Goal: Task Accomplishment & Management: Manage account settings

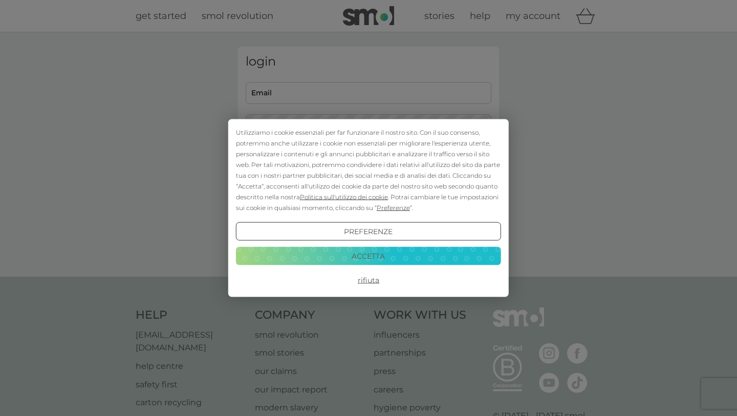
click at [361, 289] on div "Utilizziamo i cookie essenziali per far funzionare il nostro sito. Con il suo c…" at bounding box center [368, 208] width 281 height 178
click at [363, 284] on button "Rifiuta" at bounding box center [368, 280] width 265 height 18
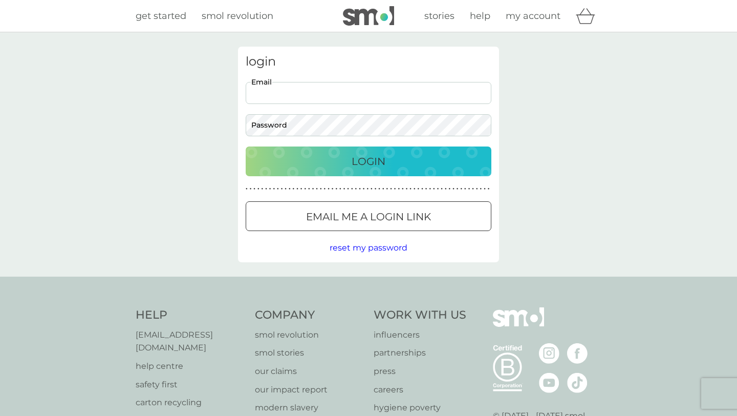
click at [334, 99] on input "Email" at bounding box center [369, 93] width 246 height 22
click at [355, 92] on input "Email" at bounding box center [369, 93] width 246 height 22
type input "[EMAIL_ADDRESS][DOMAIN_NAME]"
click at [335, 210] on p "Email me a login link" at bounding box center [368, 216] width 125 height 16
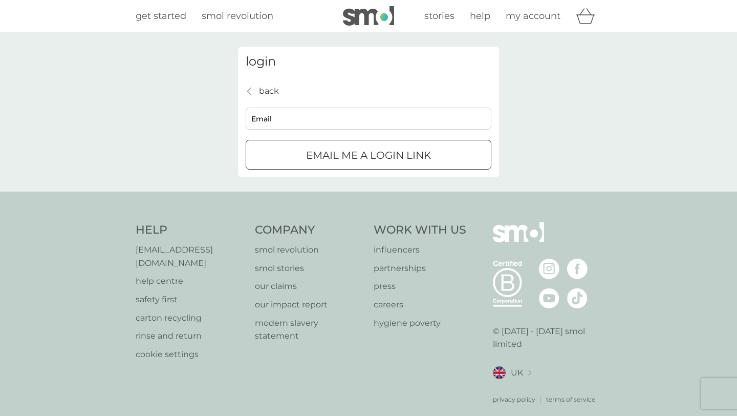
click at [320, 153] on p "Email me a login link" at bounding box center [368, 155] width 125 height 16
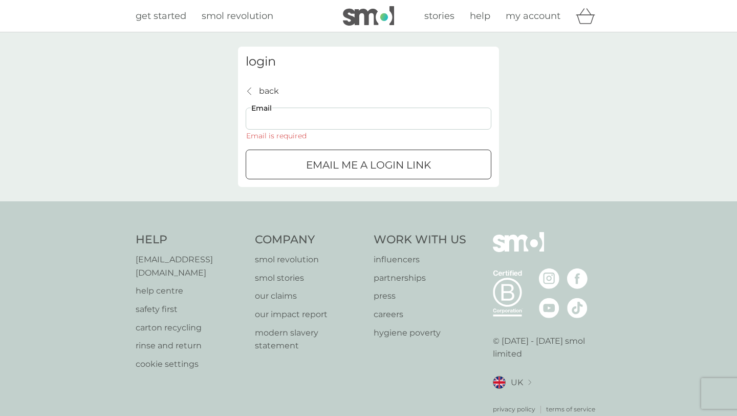
click at [310, 128] on input "Email" at bounding box center [369, 118] width 246 height 22
type input "carolina@delfelice.it"
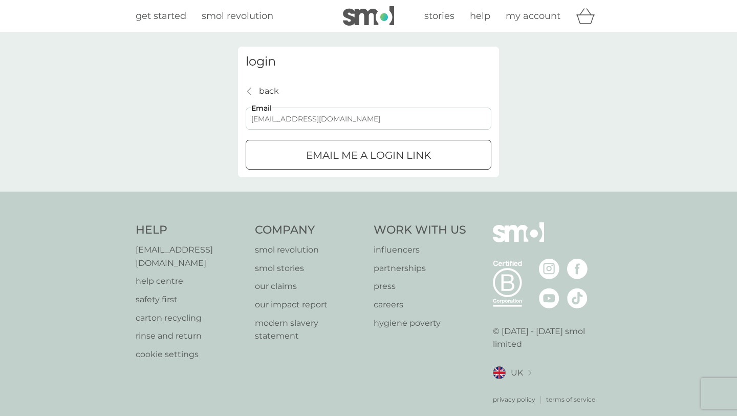
click at [330, 169] on div "login back back carolina@delfelice.it Email Email me a login link" at bounding box center [368, 112] width 261 height 131
click at [337, 158] on p "Email me a login link" at bounding box center [368, 155] width 125 height 16
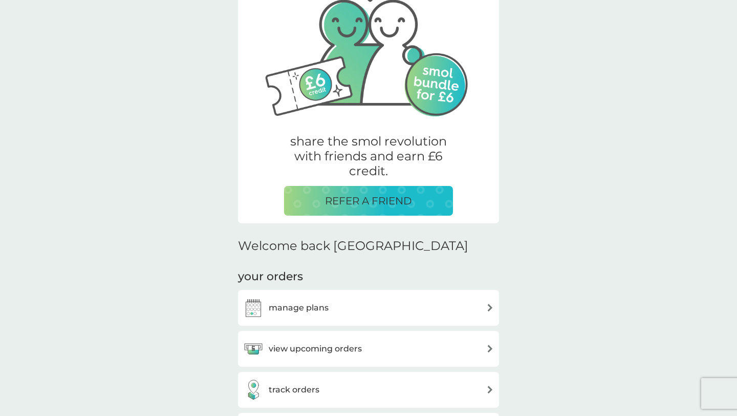
scroll to position [101, 0]
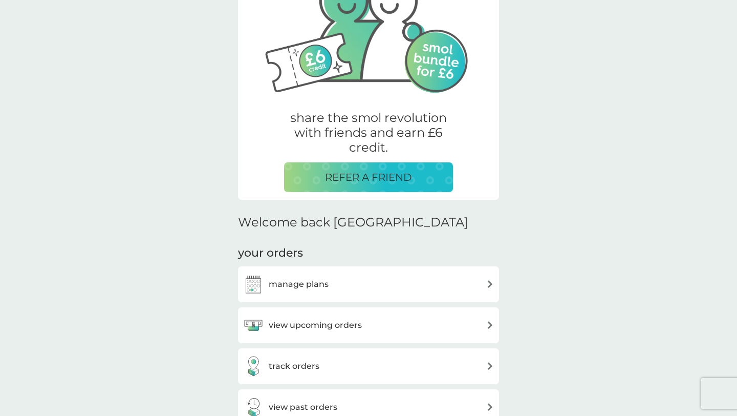
click at [412, 288] on div "manage plans" at bounding box center [368, 284] width 251 height 20
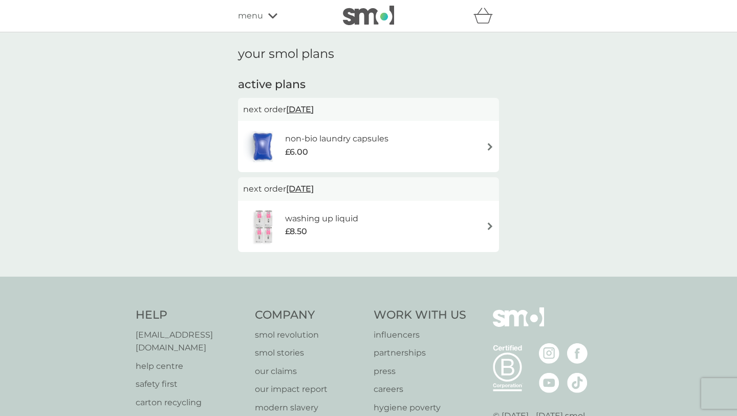
click at [482, 234] on div "washing up liquid £8.50" at bounding box center [368, 226] width 251 height 36
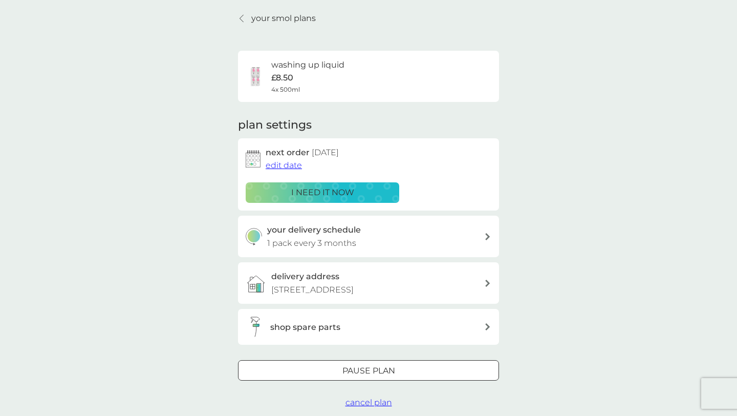
scroll to position [37, 0]
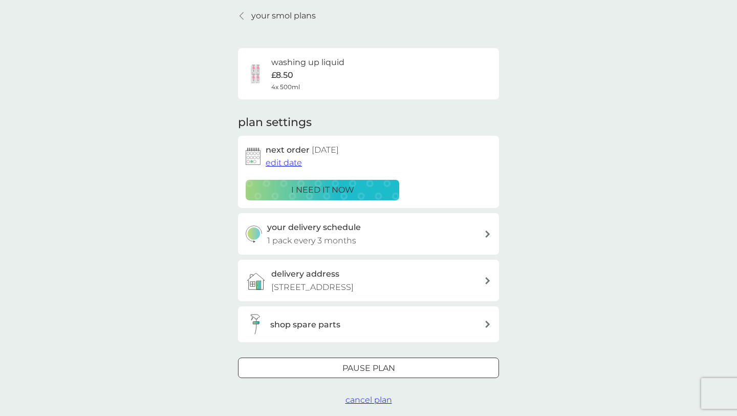
click at [412, 363] on div "Pause plan" at bounding box center [369, 367] width 260 height 13
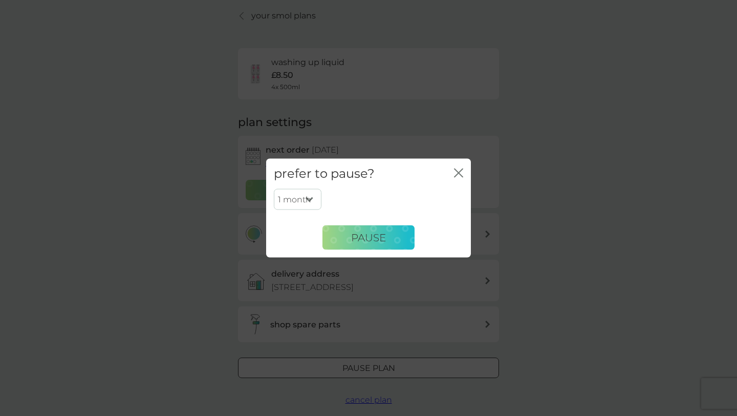
click at [314, 198] on select "1 month 2 months 3 months 4 months 5 months 6 months" at bounding box center [298, 198] width 48 height 21
select select "6"
click at [367, 232] on span "Pause" at bounding box center [368, 237] width 35 height 12
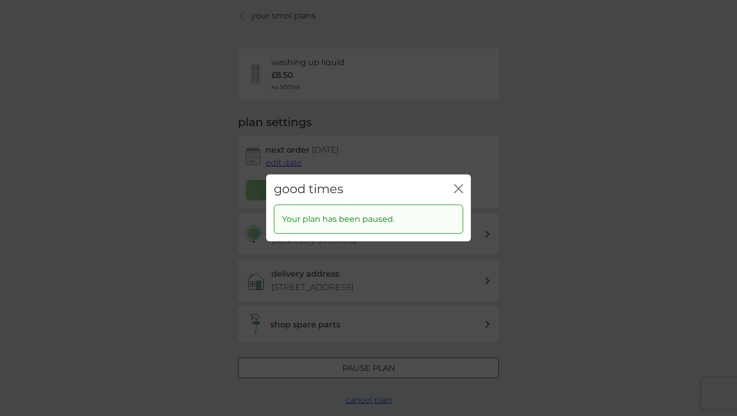
click at [454, 189] on icon "close" at bounding box center [458, 188] width 9 height 9
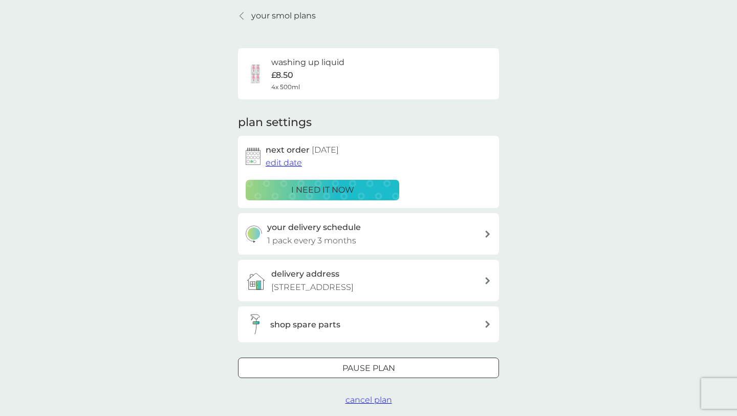
click at [289, 11] on p "your smol plans" at bounding box center [283, 15] width 64 height 13
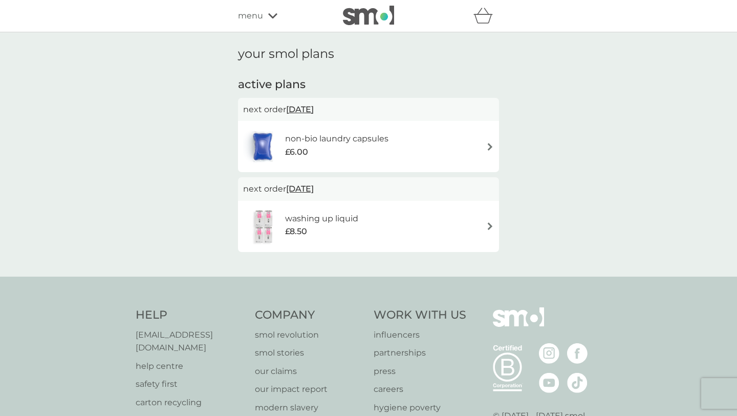
click at [321, 154] on div "£6.00" at bounding box center [336, 151] width 103 height 13
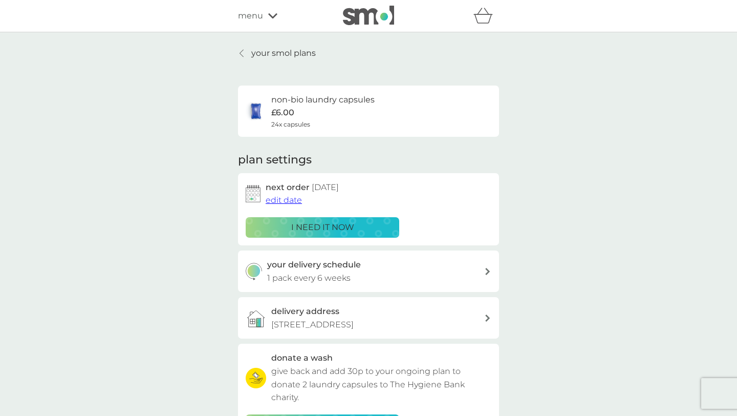
scroll to position [335, 0]
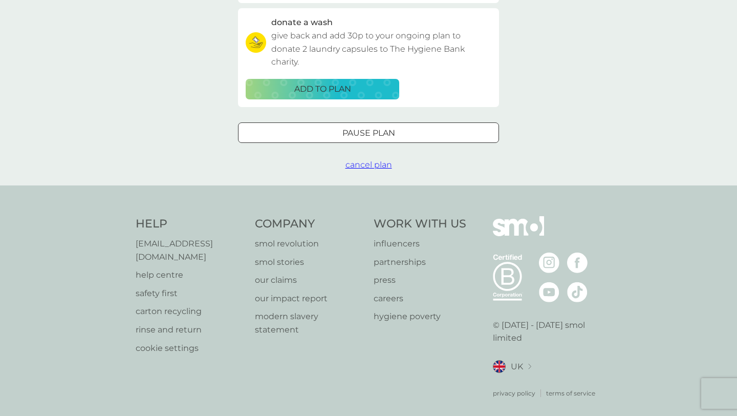
click at [349, 139] on p "Pause plan" at bounding box center [368, 132] width 53 height 13
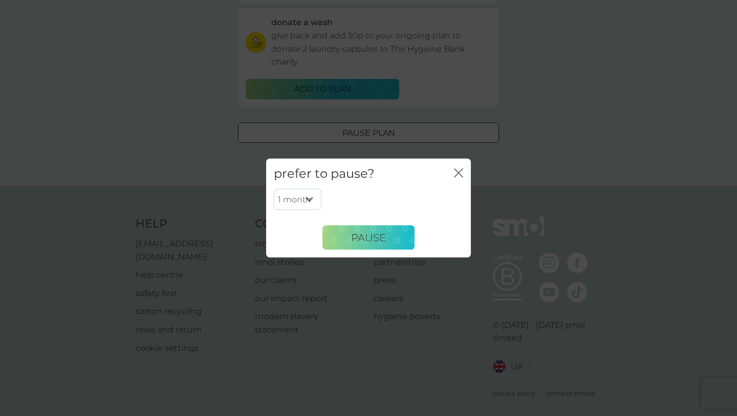
click at [309, 201] on select "1 month 2 months 3 months 4 months 5 months 6 months" at bounding box center [298, 198] width 48 height 21
select select "6"
click at [346, 243] on button "Pause" at bounding box center [368, 237] width 92 height 25
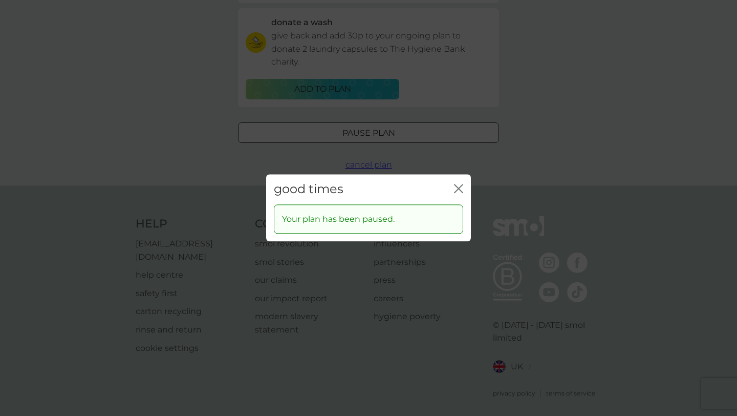
click at [465, 183] on div "good times close" at bounding box center [368, 189] width 205 height 30
click at [459, 187] on icon "close" at bounding box center [458, 188] width 9 height 9
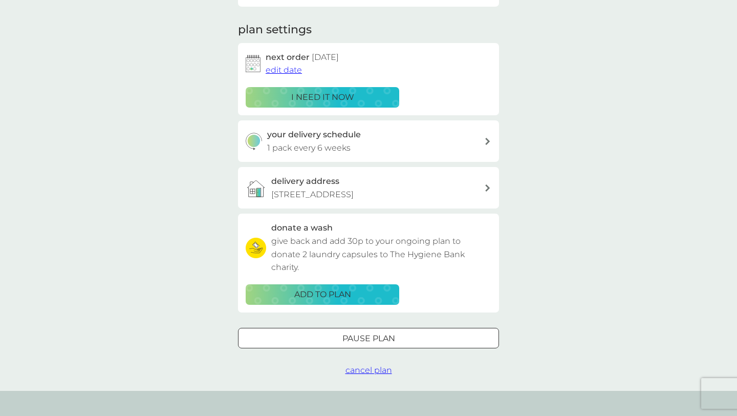
scroll to position [127, 0]
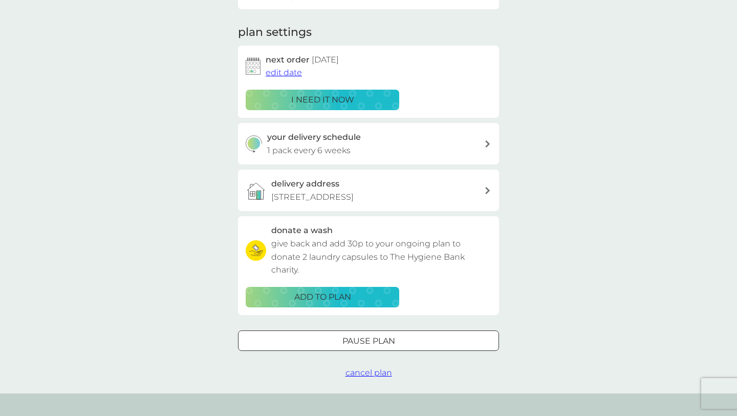
click at [390, 339] on p "Pause plan" at bounding box center [368, 340] width 53 height 13
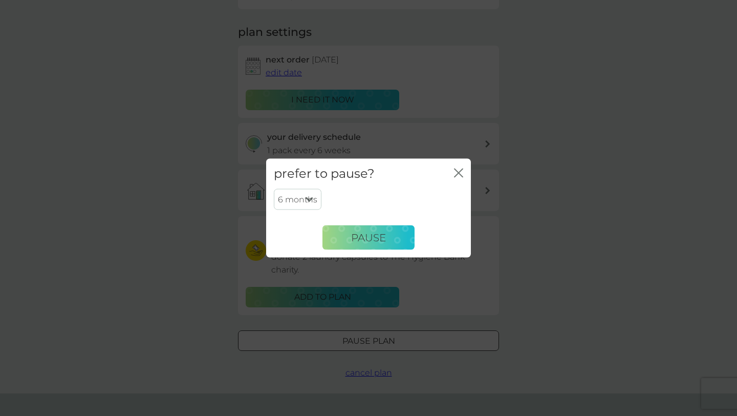
click at [305, 202] on select "1 month 2 months 3 months 4 months 5 months 6 months" at bounding box center [298, 198] width 48 height 21
select select "1"
click at [344, 237] on button "Pause" at bounding box center [368, 237] width 92 height 25
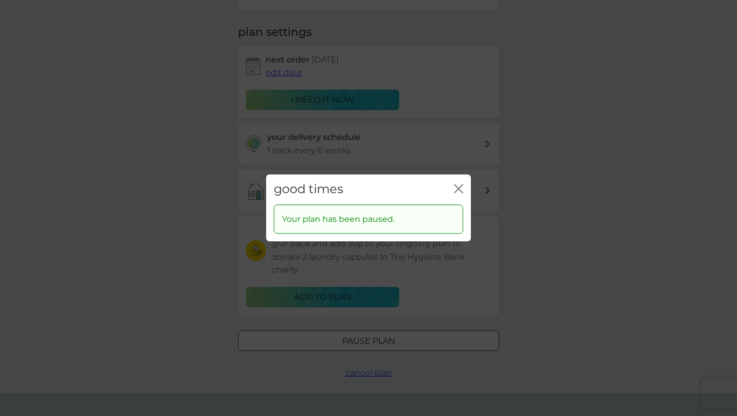
click at [466, 188] on div "good times close" at bounding box center [368, 189] width 205 height 30
click at [461, 188] on icon "close" at bounding box center [458, 188] width 9 height 9
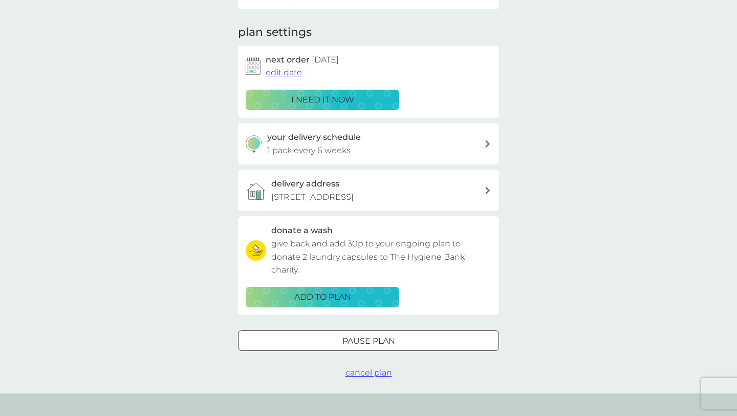
click at [274, 79] on button "edit date" at bounding box center [284, 72] width 36 height 13
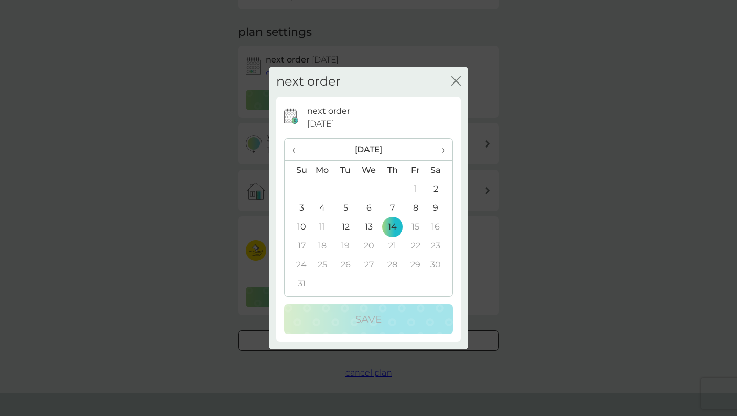
click at [328, 116] on p "next order" at bounding box center [328, 110] width 43 height 13
click at [457, 74] on div "close" at bounding box center [455, 81] width 9 height 15
click at [456, 81] on icon "close" at bounding box center [454, 81] width 4 height 8
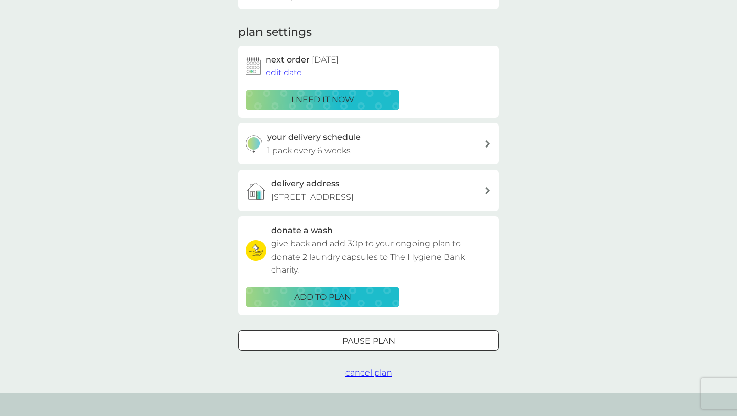
click at [442, 147] on div "your delivery schedule 1 pack every 6 weeks" at bounding box center [376, 144] width 218 height 26
select select "42"
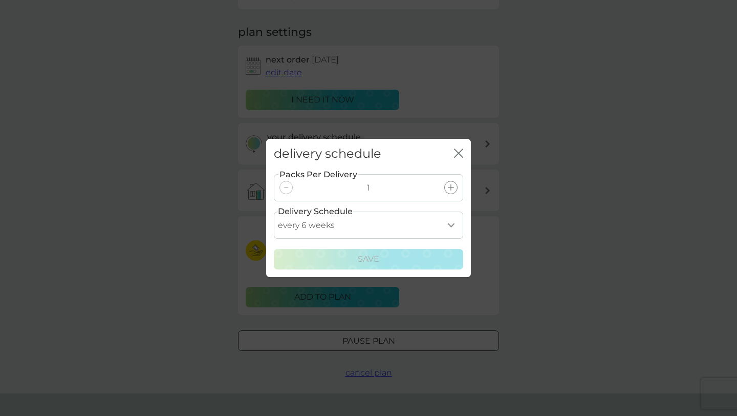
click at [461, 153] on icon "close" at bounding box center [458, 152] width 9 height 9
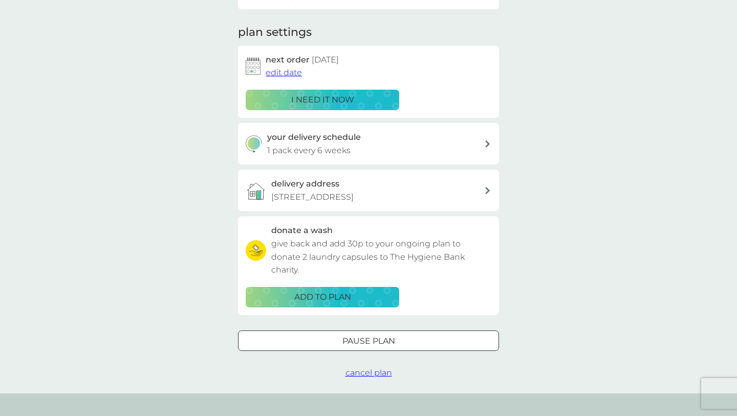
click at [290, 72] on span "edit date" at bounding box center [284, 73] width 36 height 10
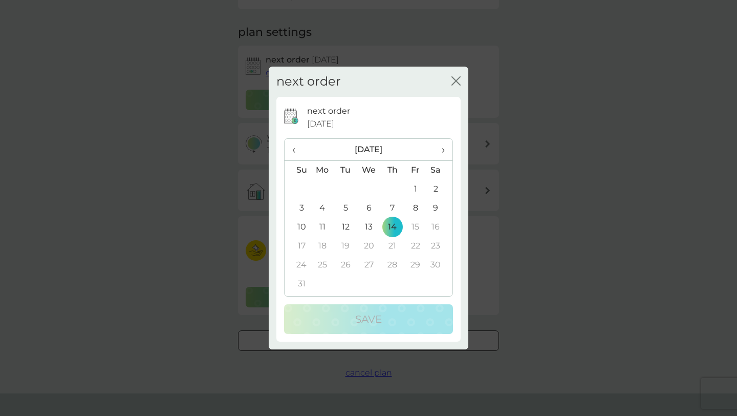
click at [295, 149] on span "‹" at bounding box center [297, 149] width 11 height 21
click at [455, 83] on icon "close" at bounding box center [455, 80] width 9 height 9
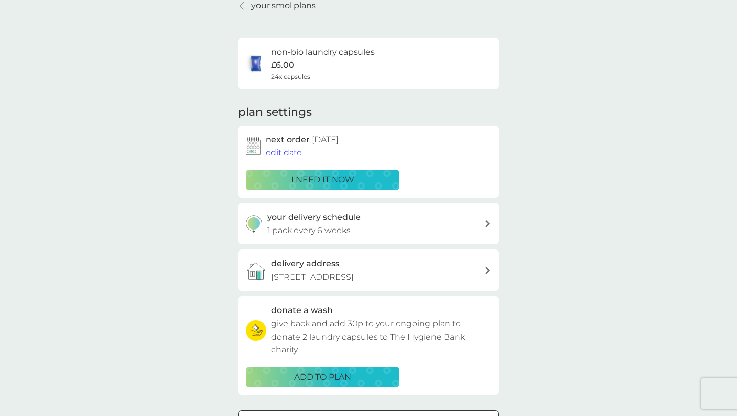
scroll to position [52, 0]
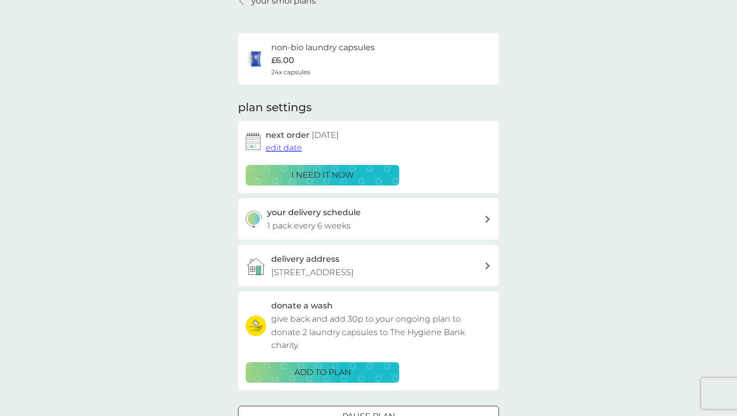
click at [279, 152] on span "edit date" at bounding box center [284, 148] width 36 height 10
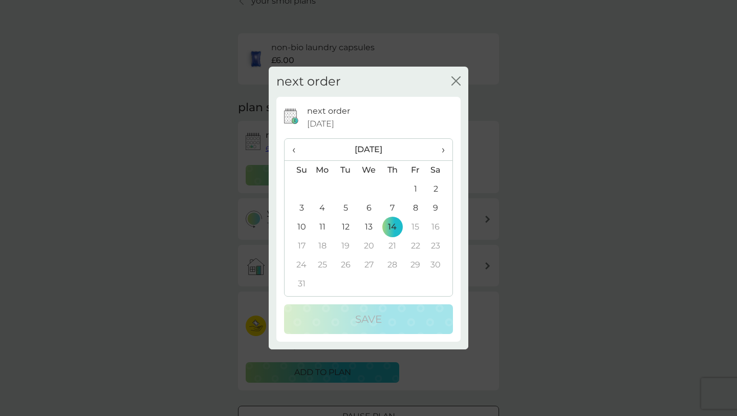
click at [294, 144] on span "‹" at bounding box center [297, 149] width 11 height 21
click at [370, 226] on td "14" at bounding box center [369, 227] width 24 height 19
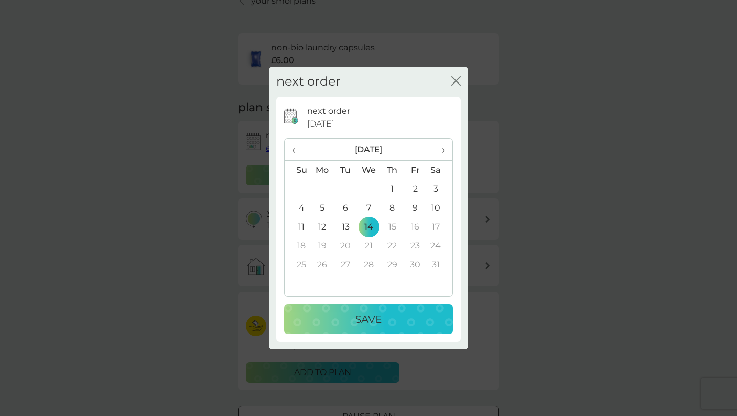
click at [379, 324] on p "Save" at bounding box center [368, 319] width 27 height 16
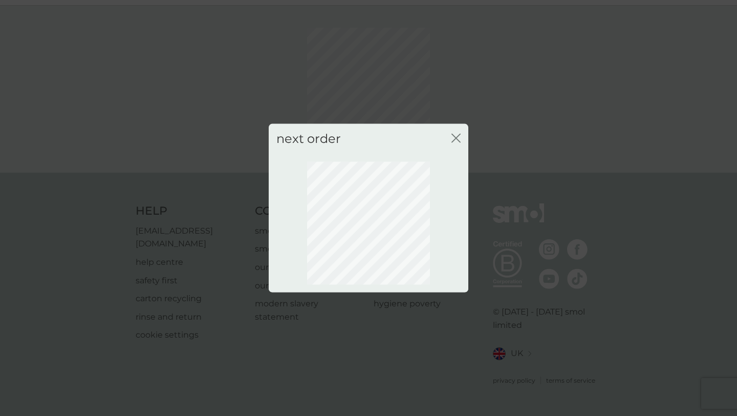
scroll to position [13, 0]
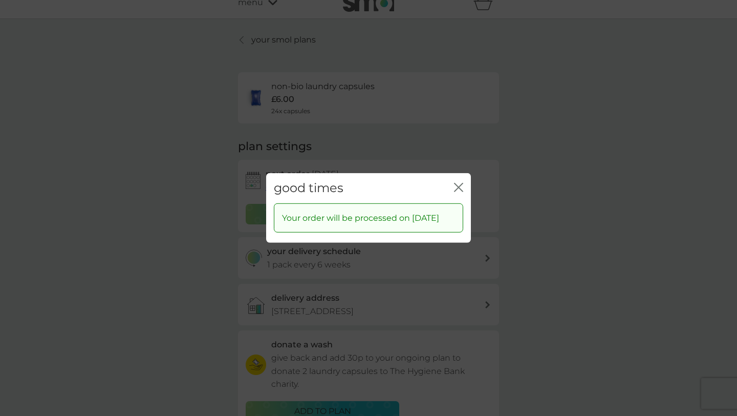
click at [461, 185] on button "close" at bounding box center [458, 188] width 9 height 11
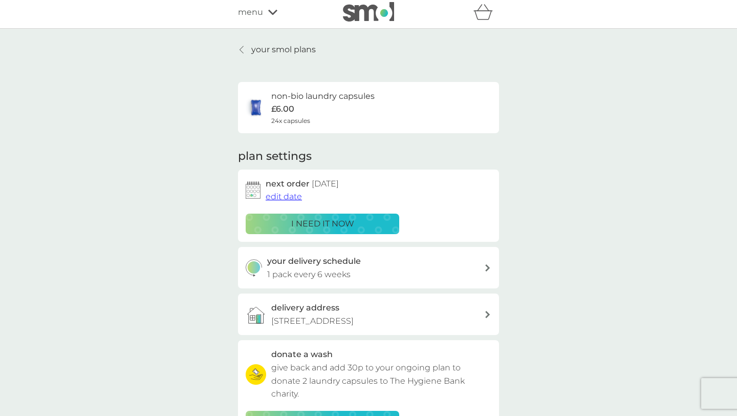
scroll to position [0, 0]
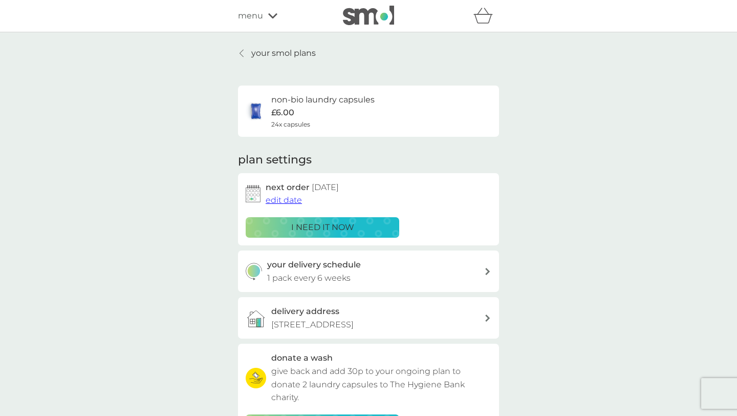
click at [271, 51] on p "your smol plans" at bounding box center [283, 53] width 64 height 13
